Goal: Information Seeking & Learning: Understand process/instructions

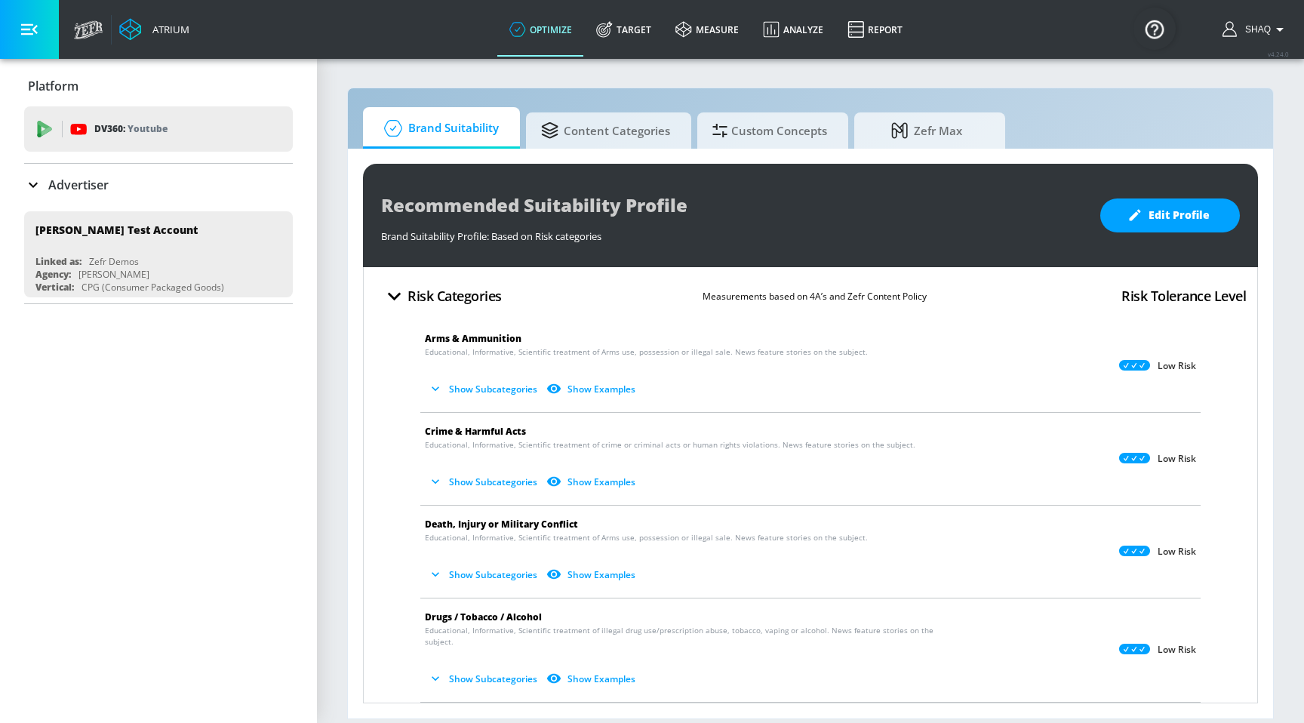
click at [1132, 296] on h4 "Risk Tolerance Level" at bounding box center [1183, 295] width 124 height 21
click at [725, 292] on p "Measurements based on 4A’s and Zefr Content Policy" at bounding box center [814, 296] width 224 height 16
click at [665, 130] on span "Content Categories" at bounding box center [605, 128] width 129 height 36
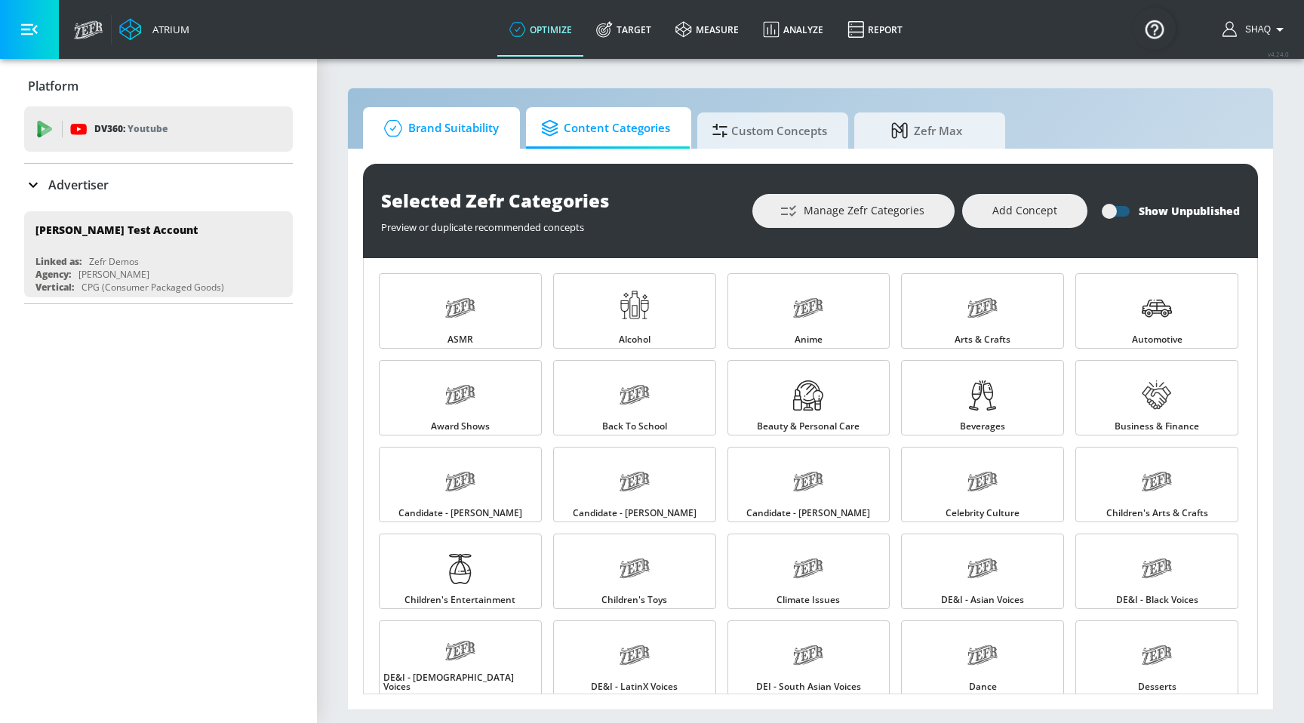
click at [453, 143] on span "Brand Suitability" at bounding box center [438, 128] width 121 height 36
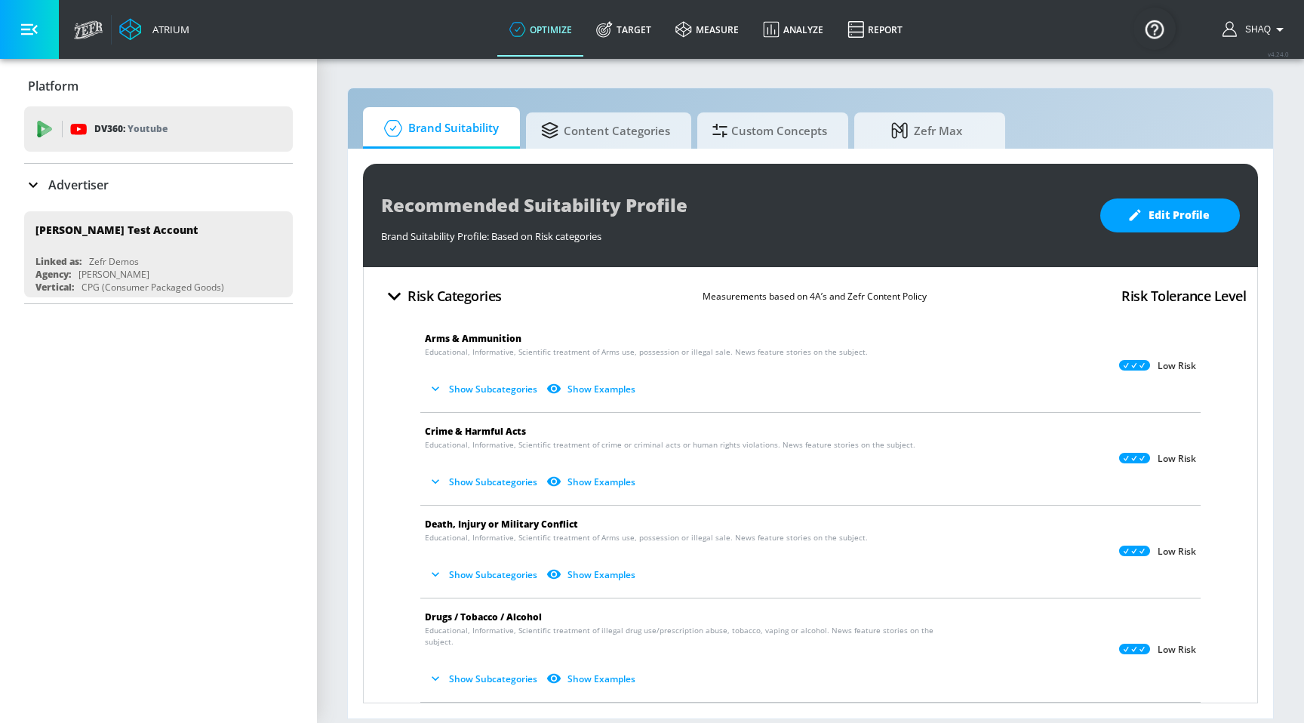
click at [1135, 235] on div "Recommended Suitability Profile Brand Suitability Profile: Based on Risk catego…" at bounding box center [810, 215] width 895 height 103
click at [1135, 224] on span "Edit Profile" at bounding box center [1169, 215] width 79 height 19
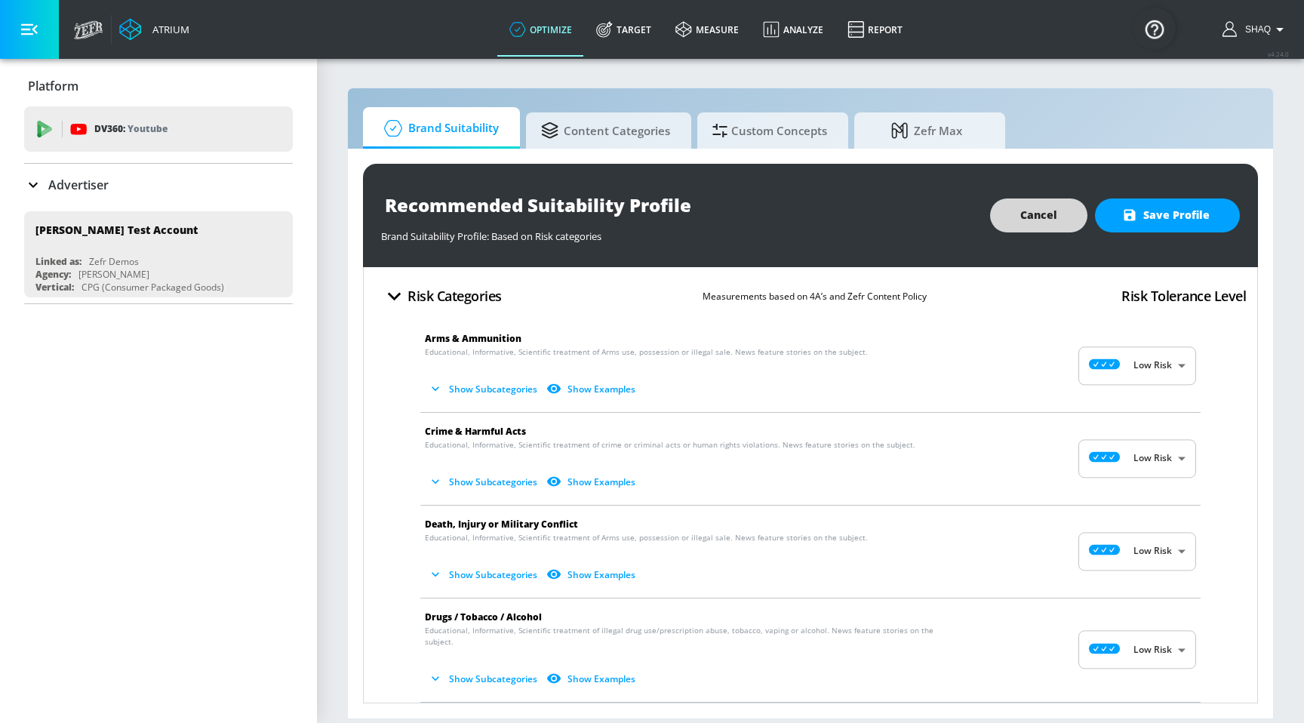
click at [1062, 213] on button "Cancel" at bounding box center [1038, 215] width 97 height 34
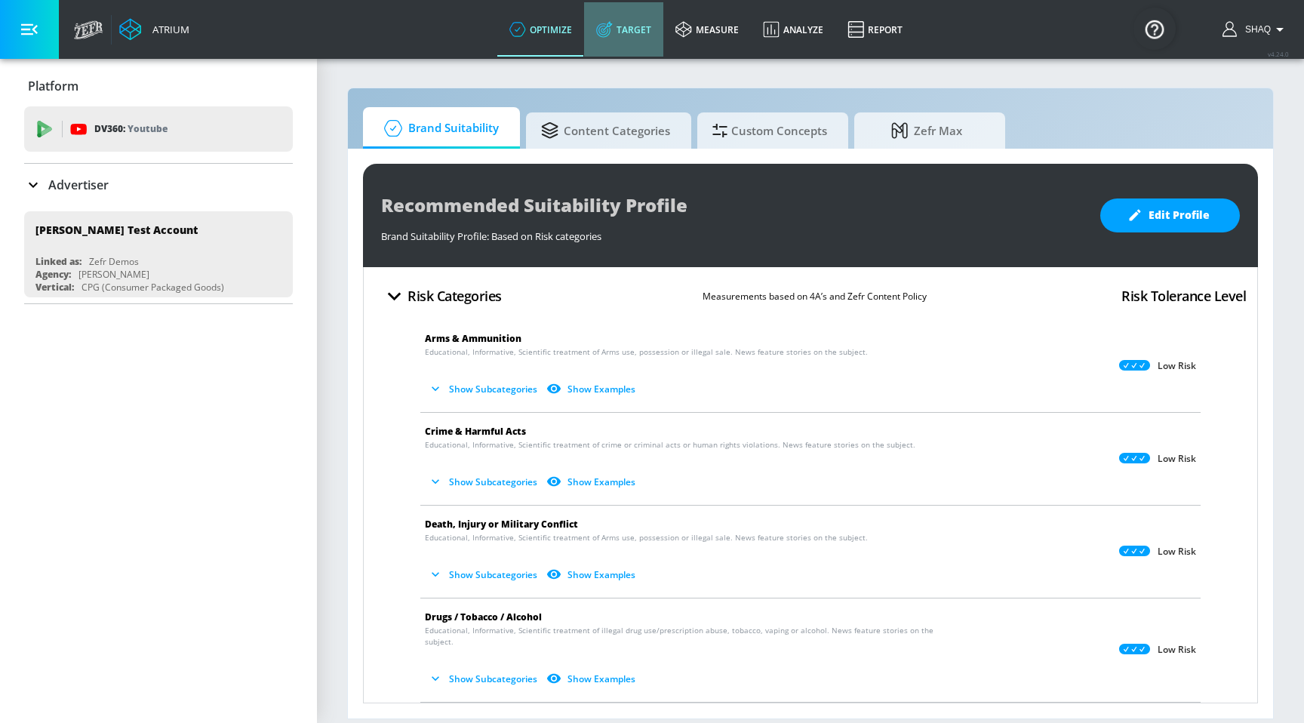
click at [609, 29] on icon at bounding box center [604, 29] width 17 height 17
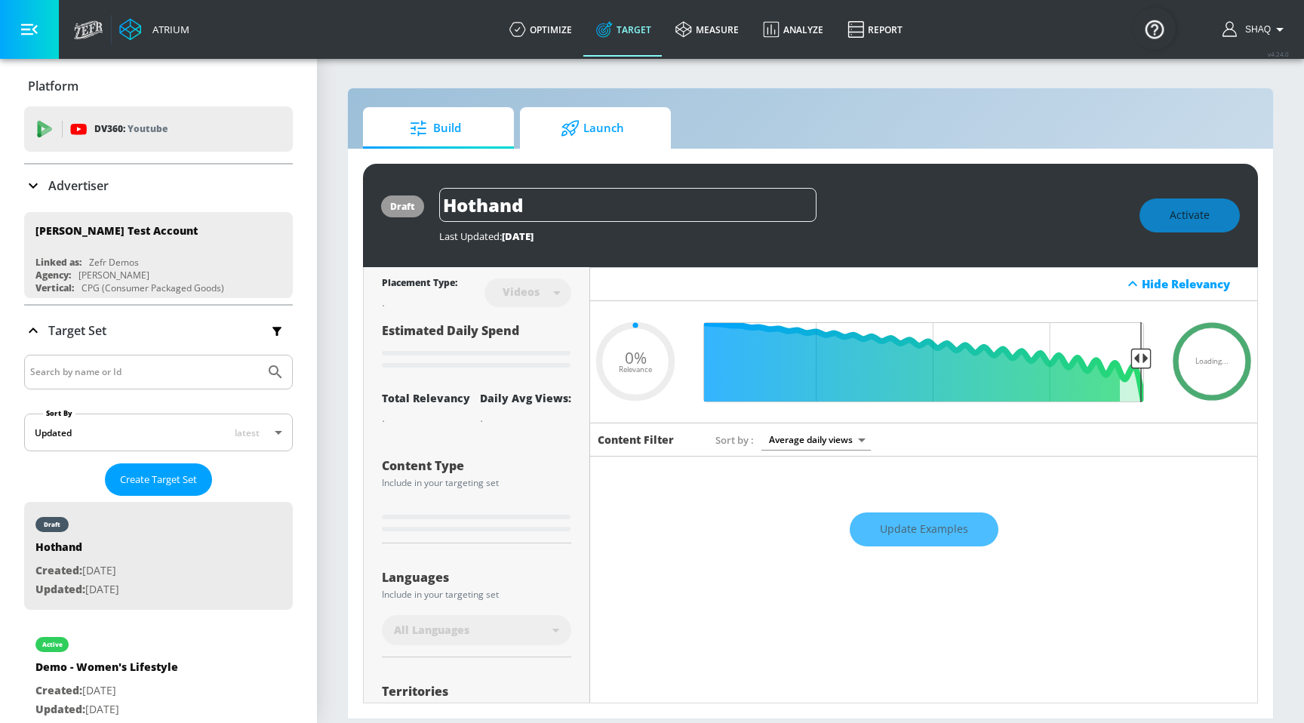
type input "0.6"
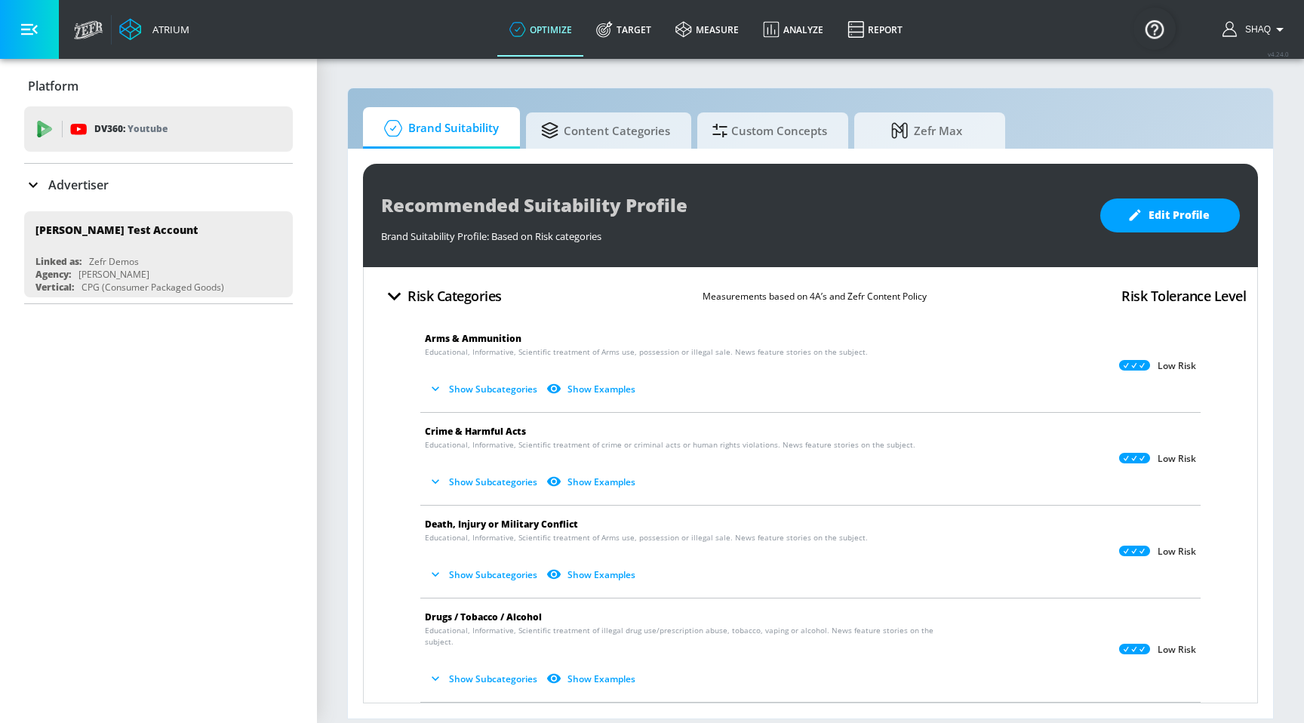
click at [408, 284] on button "Risk Categories" at bounding box center [441, 295] width 133 height 35
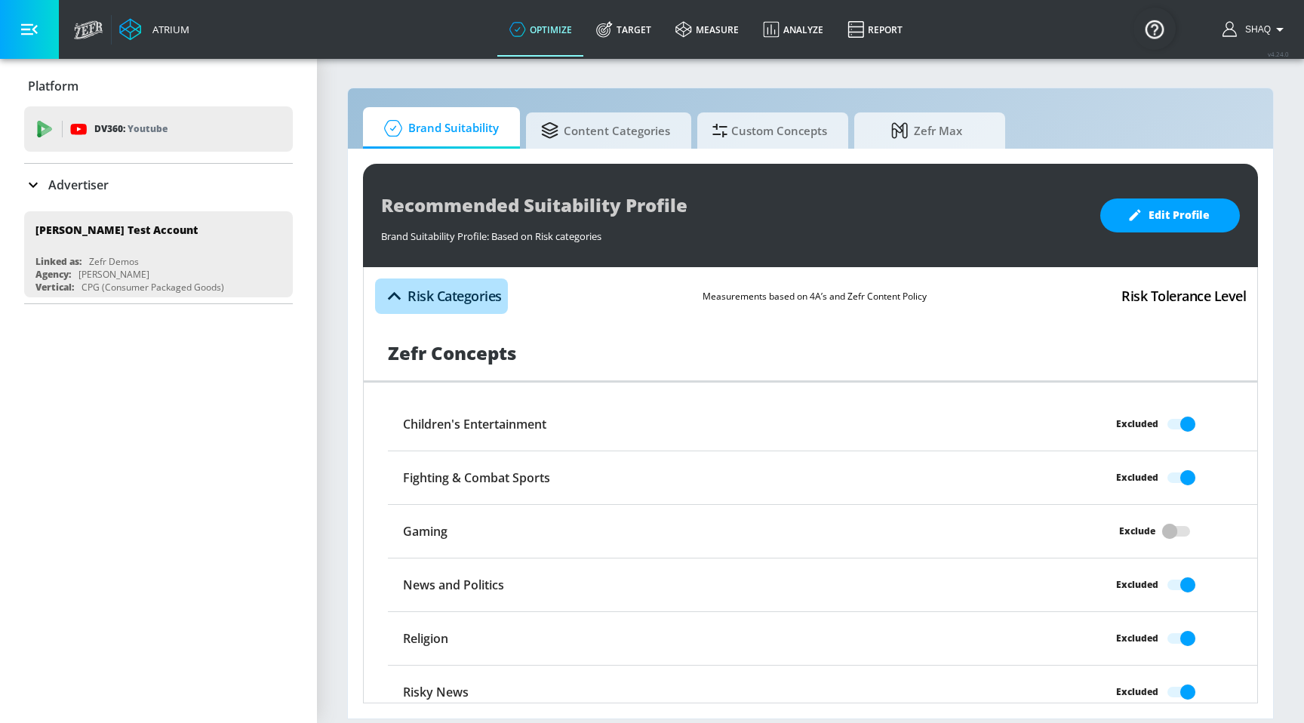
click at [477, 299] on h4 "Risk Categories" at bounding box center [454, 295] width 94 height 21
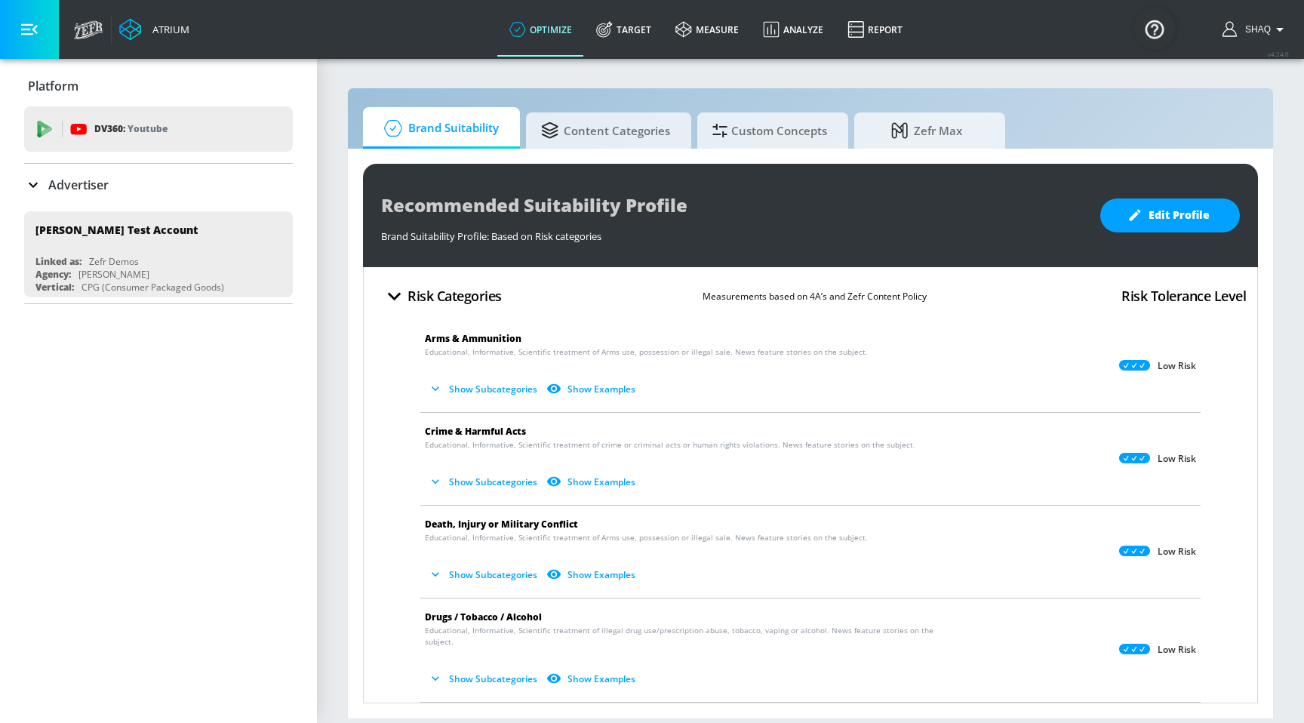
click at [817, 299] on p "Measurements based on 4A’s and Zefr Content Policy" at bounding box center [814, 296] width 224 height 16
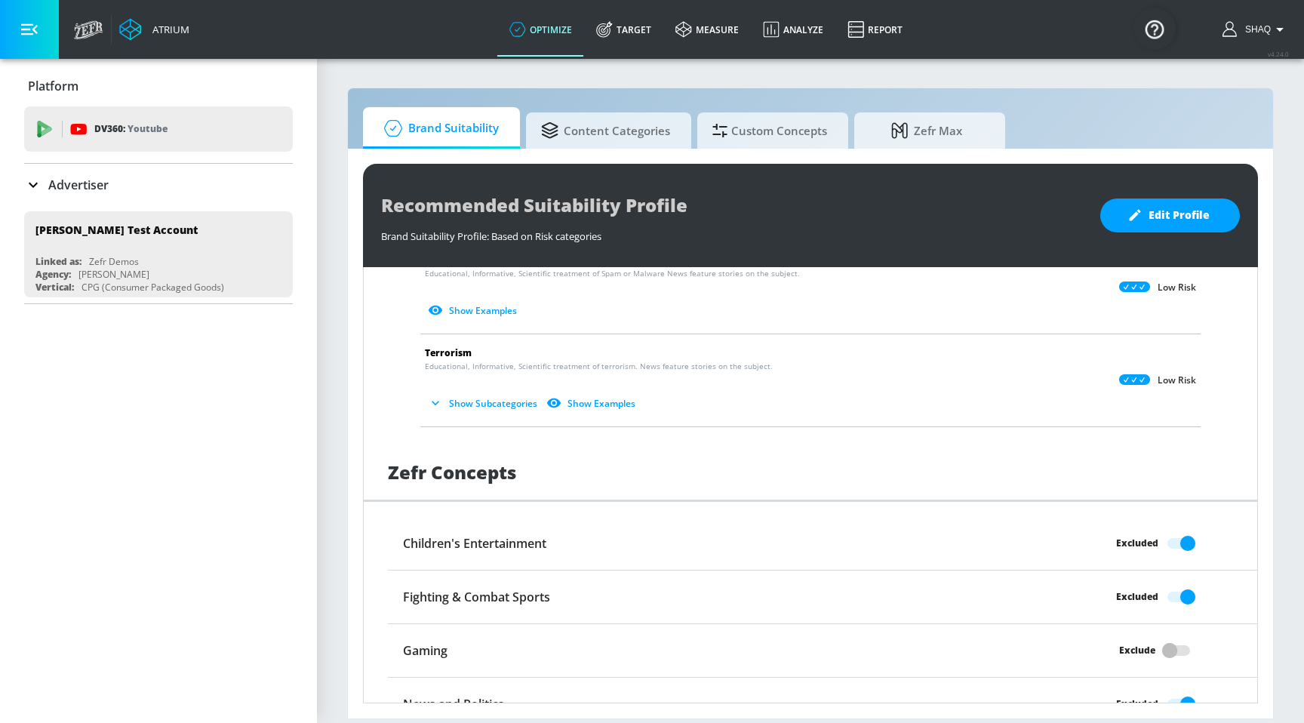
scroll to position [1072, 0]
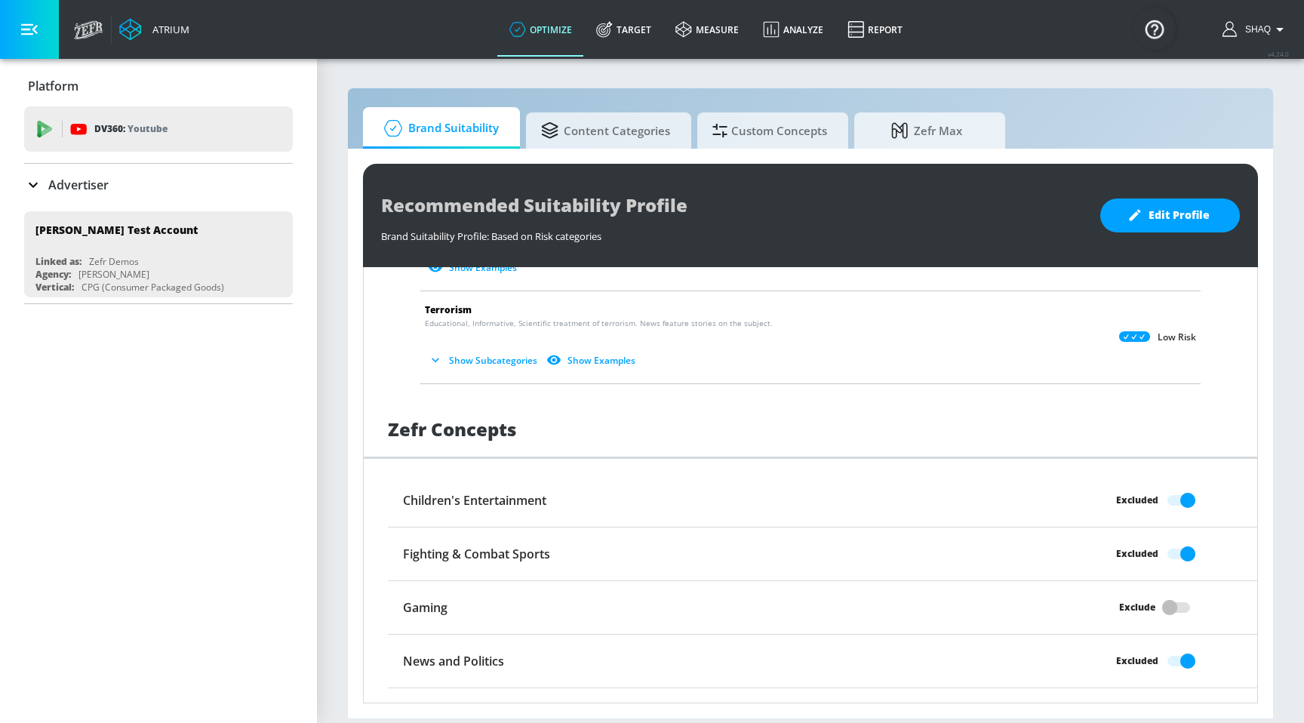
click at [438, 358] on icon "button" at bounding box center [436, 360] width 8 height 5
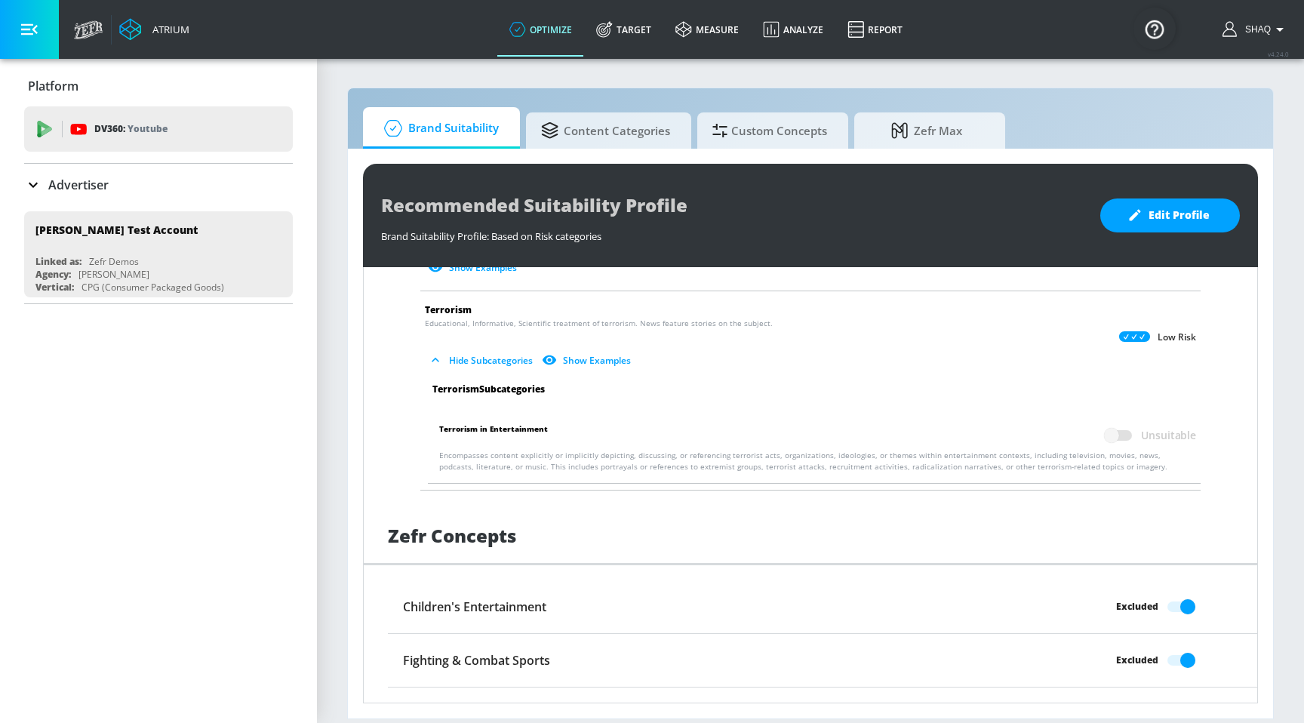
click at [438, 352] on icon "button" at bounding box center [435, 359] width 15 height 15
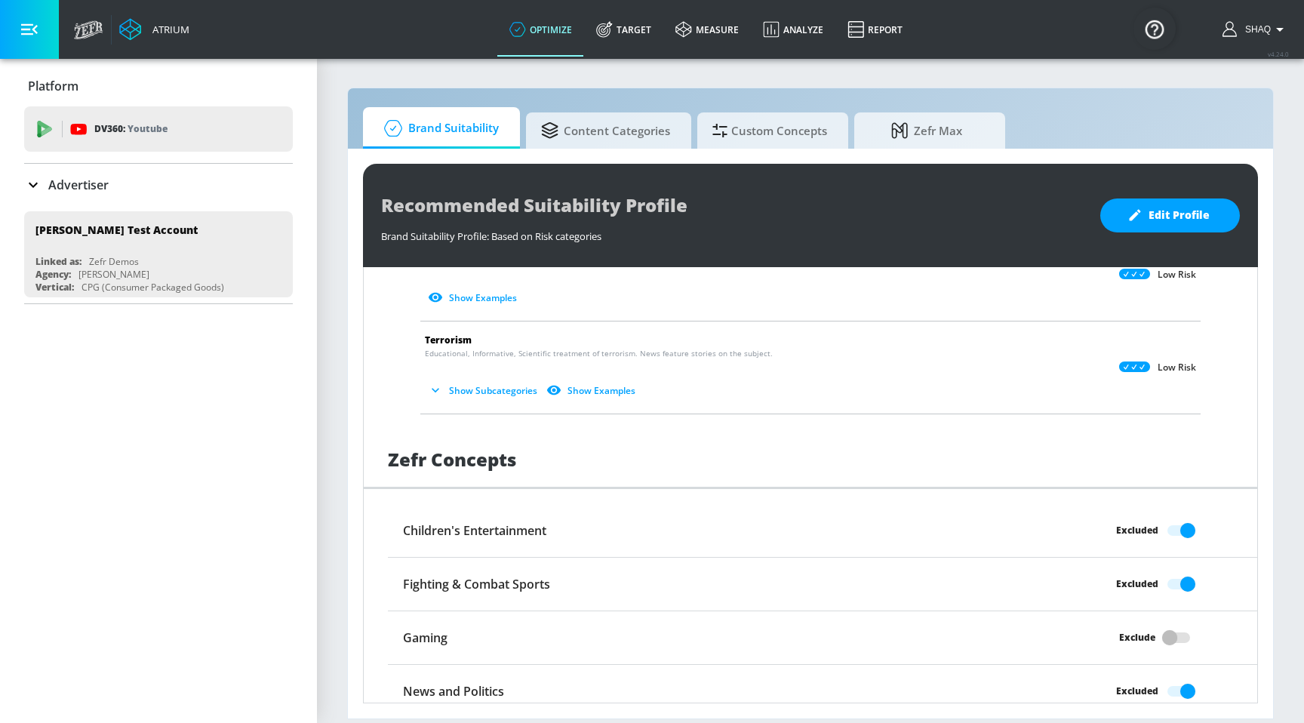
scroll to position [1032, 0]
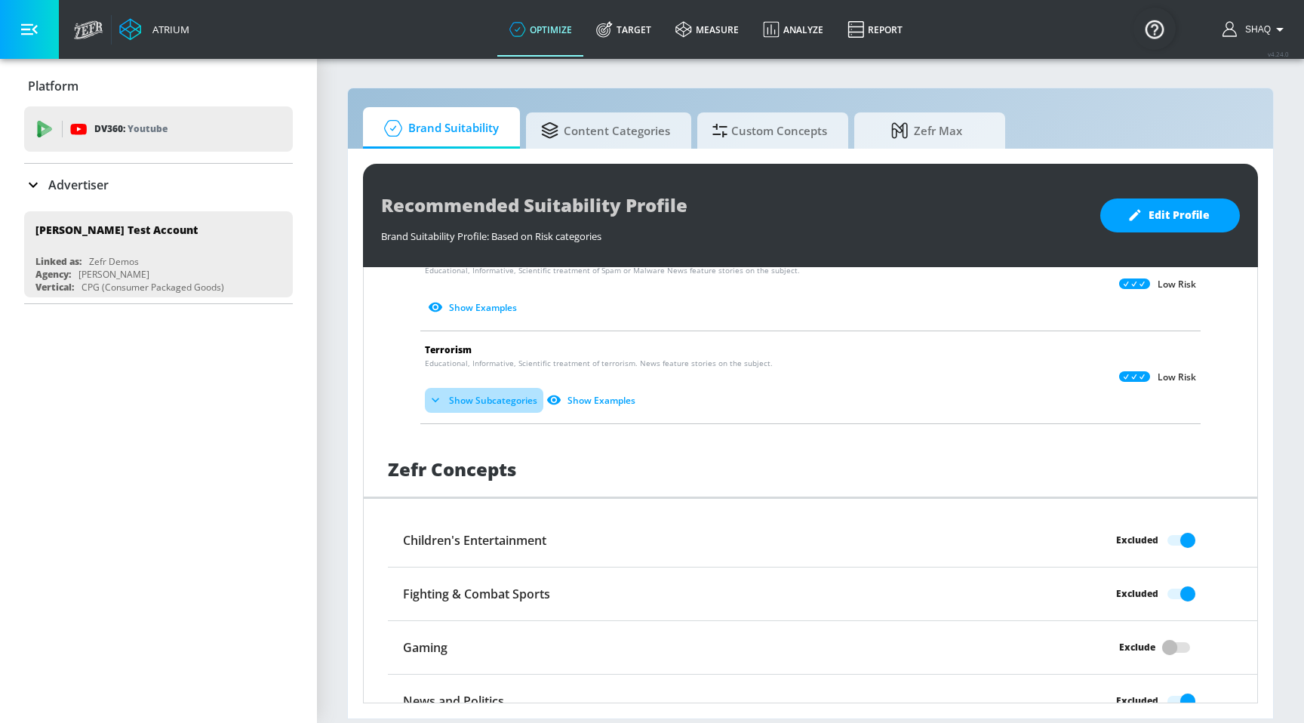
click at [532, 388] on button "Show Subcategories" at bounding box center [484, 400] width 118 height 25
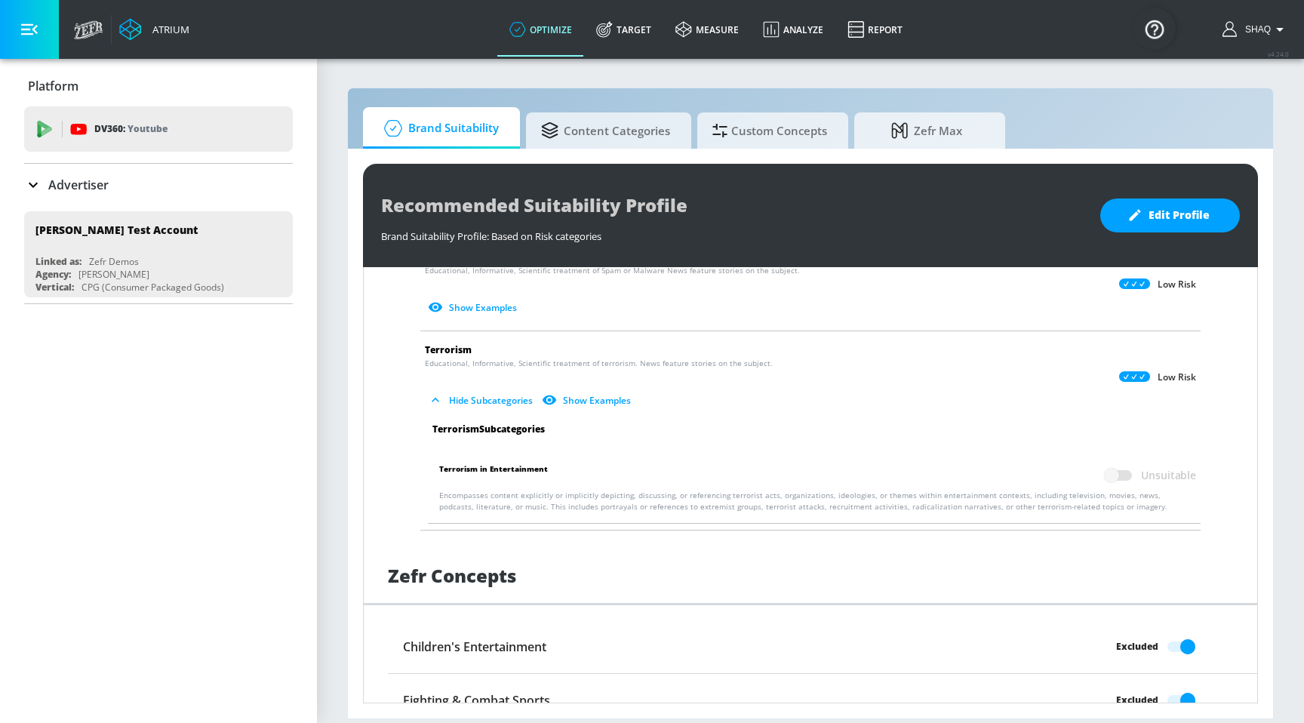
click at [577, 391] on button "Show Examples" at bounding box center [588, 400] width 98 height 25
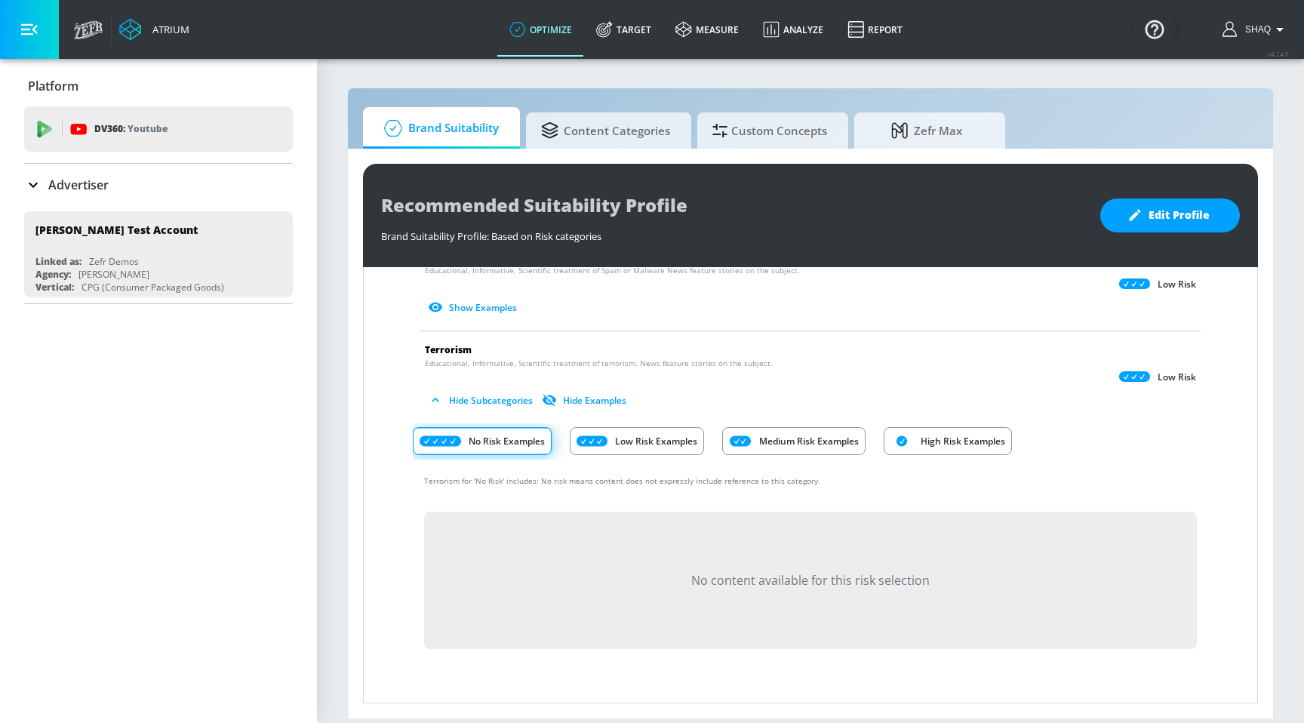
click at [596, 436] on div "Low Risk Examples" at bounding box center [637, 441] width 134 height 28
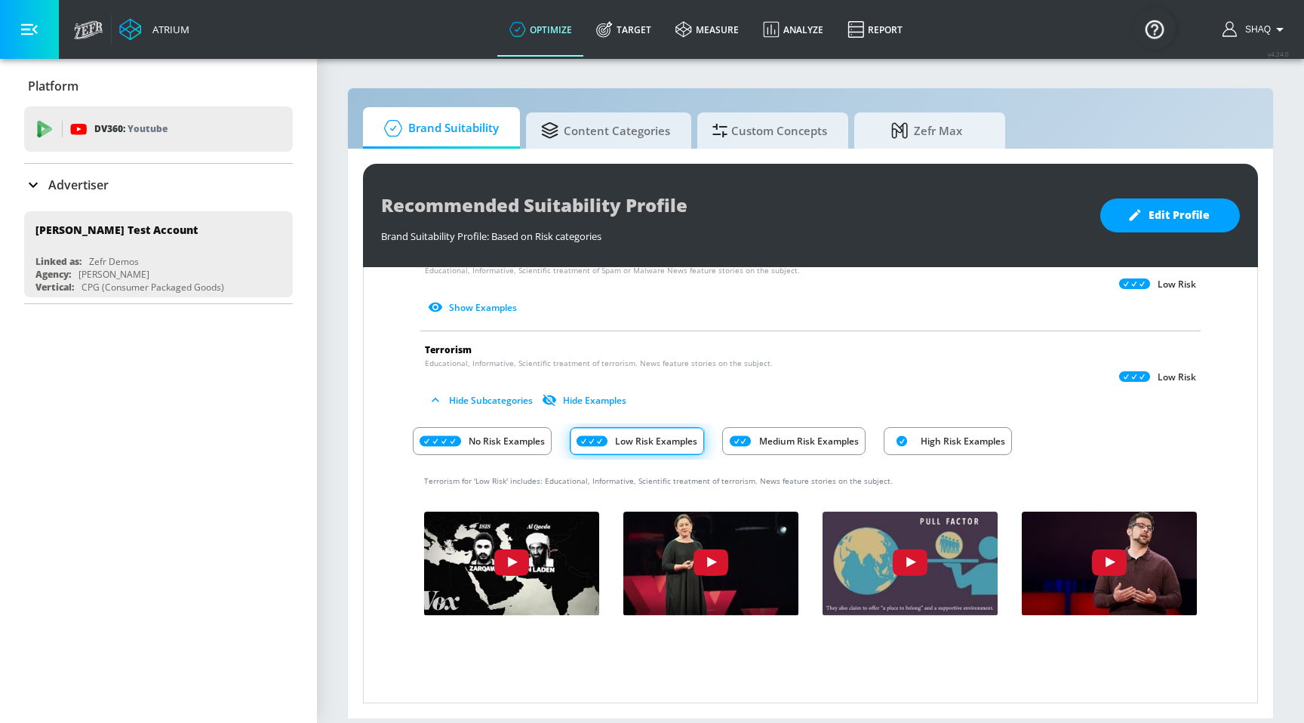
click at [717, 432] on div "No Risk Examples Low Risk Examples Medium Risk Examples High Risk Examples" at bounding box center [810, 441] width 795 height 36
click at [736, 436] on icon "Risk Category Examples" at bounding box center [739, 441] width 21 height 11
